Goal: Information Seeking & Learning: Learn about a topic

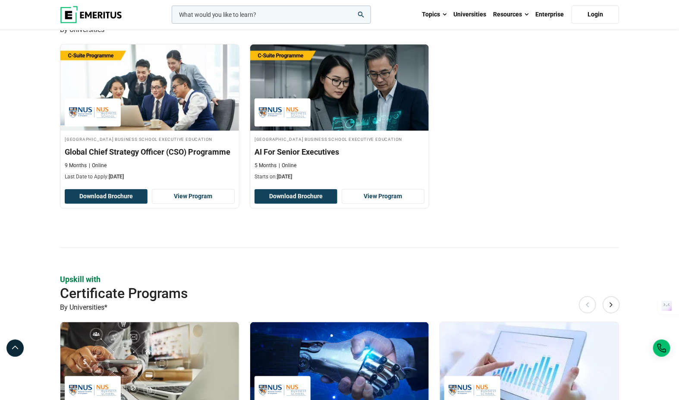
scroll to position [581, 0]
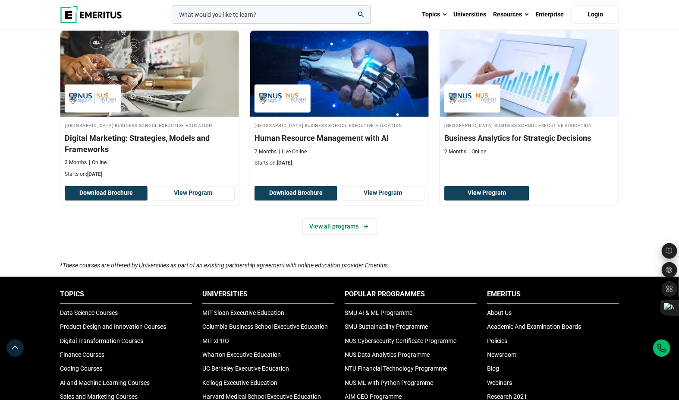
click at [358, 143] on h3 "Human Resource Management with AI" at bounding box center [340, 137] width 170 height 11
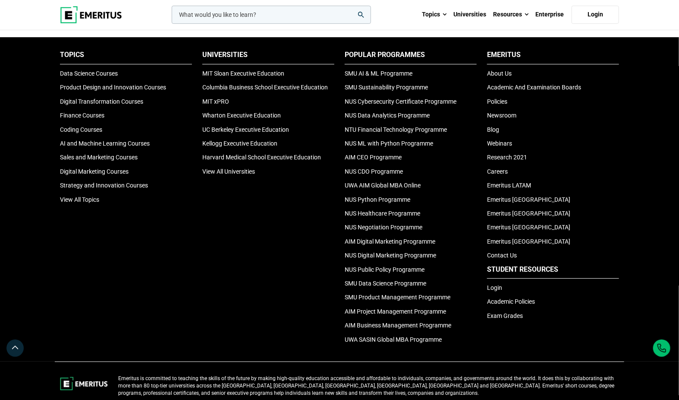
scroll to position [2894, 0]
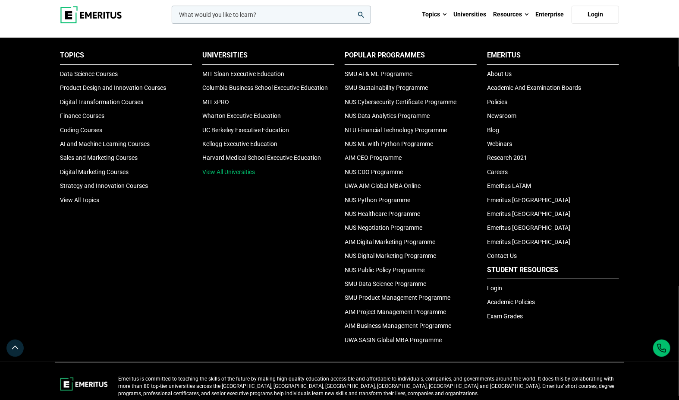
click at [220, 168] on link "View All Universities" at bounding box center [228, 171] width 53 height 7
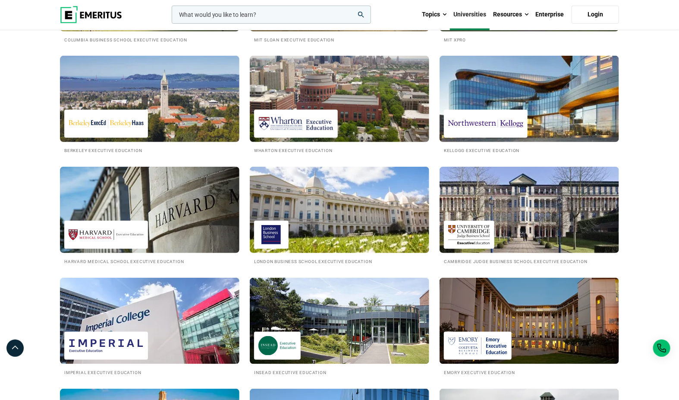
scroll to position [242, 0]
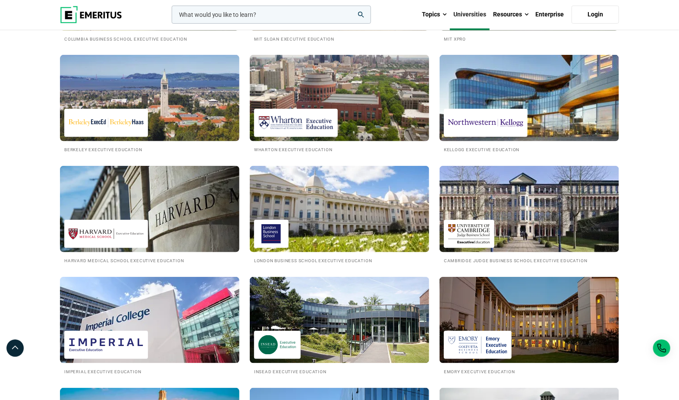
click at [338, 337] on img at bounding box center [340, 320] width 180 height 86
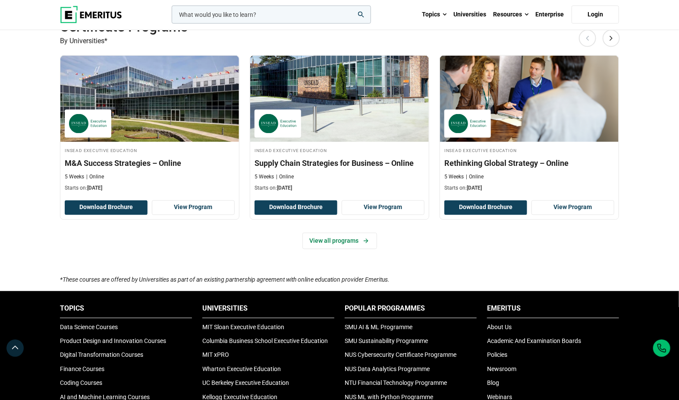
scroll to position [577, 0]
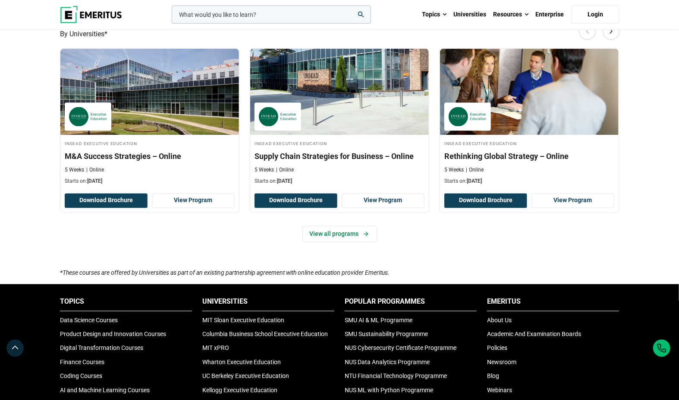
click at [147, 97] on img at bounding box center [149, 92] width 179 height 86
click at [345, 236] on link "View all programs" at bounding box center [339, 234] width 75 height 16
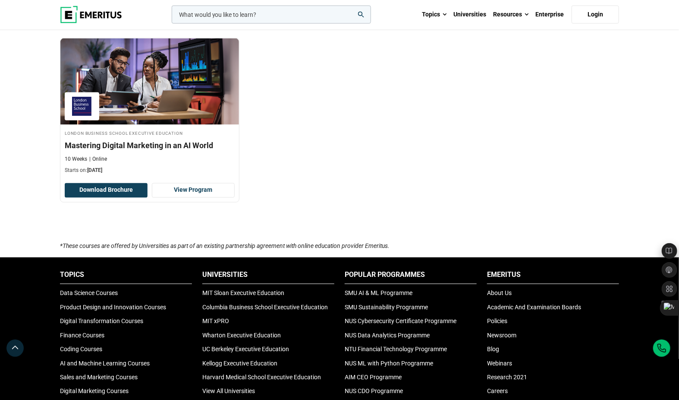
scroll to position [639, 0]
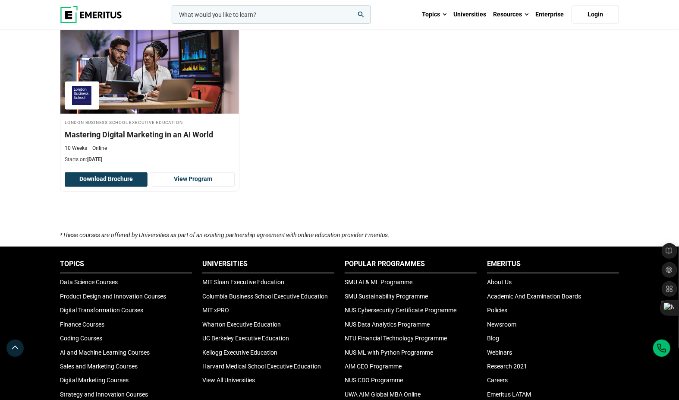
click at [139, 136] on h3 "Mastering Digital Marketing in an AI World" at bounding box center [150, 134] width 170 height 11
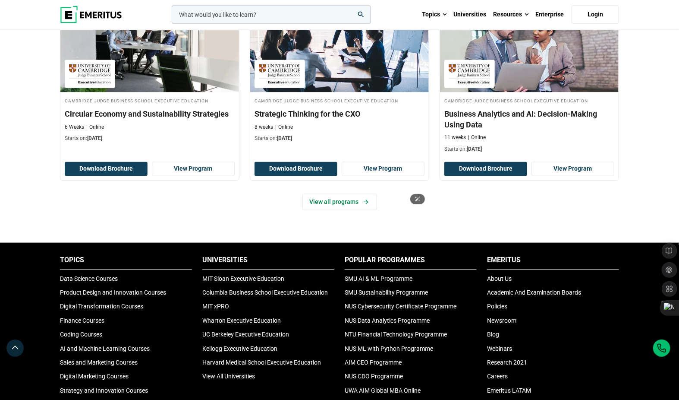
scroll to position [633, 0]
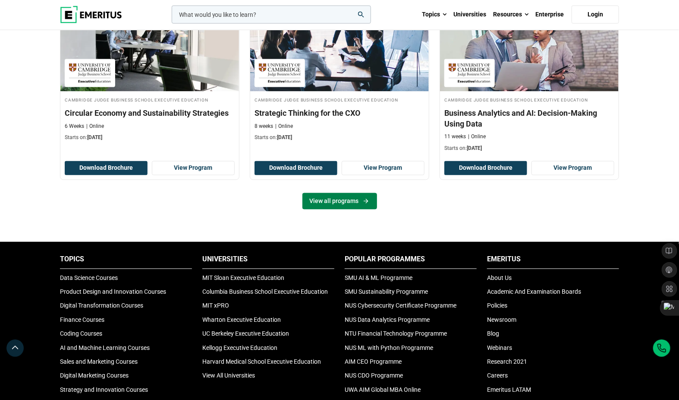
click at [324, 202] on link "View all programs" at bounding box center [339, 201] width 75 height 16
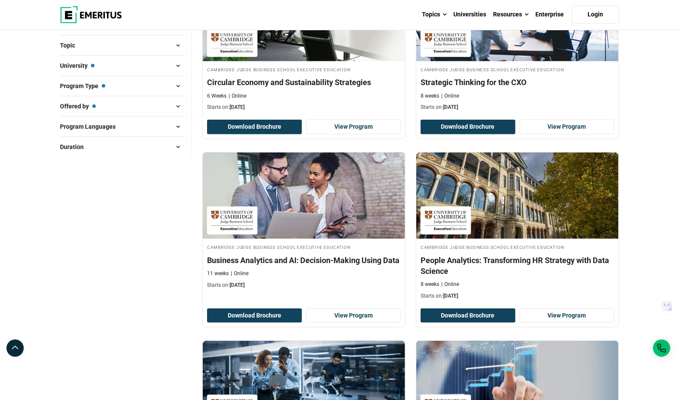
scroll to position [215, 0]
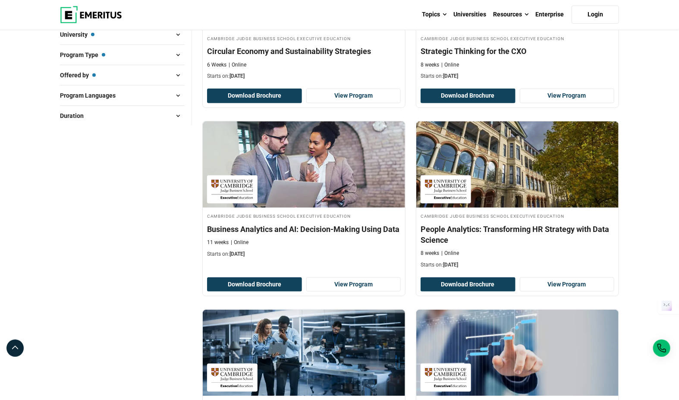
click at [486, 47] on h4 "Strategic Thinking for the CXO" at bounding box center [518, 51] width 194 height 11
